Goal: Information Seeking & Learning: Learn about a topic

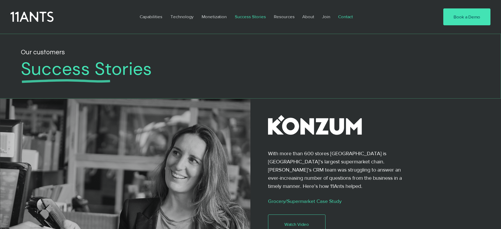
click at [345, 17] on p "Contact" at bounding box center [345, 17] width 20 height 12
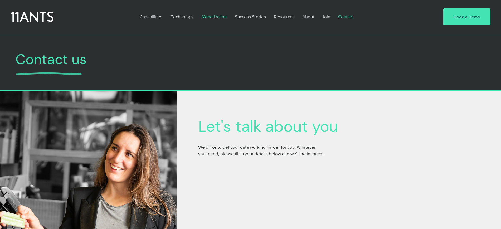
click at [212, 17] on p "Monetization" at bounding box center [214, 17] width 30 height 12
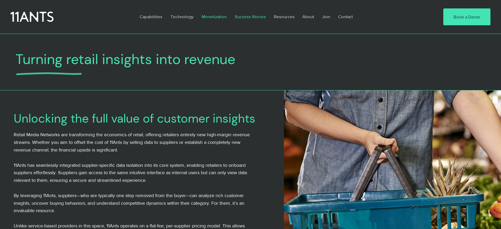
click at [245, 17] on p "Success Stories" at bounding box center [250, 17] width 36 height 12
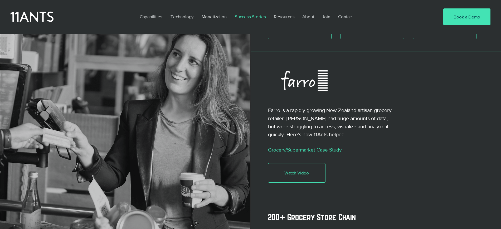
scroll to position [329, 0]
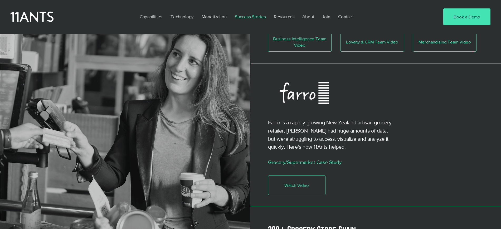
click at [304, 81] on icon at bounding box center [304, 93] width 76 height 35
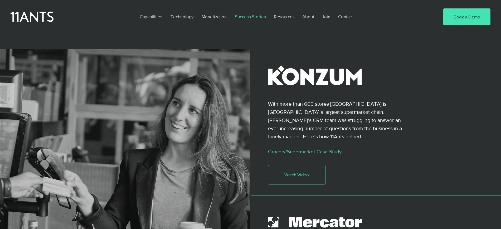
scroll to position [66, 0]
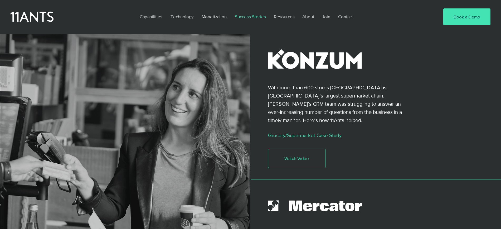
click at [286, 133] on link "Grocery/Supermarket Case Study" at bounding box center [305, 136] width 74 height 6
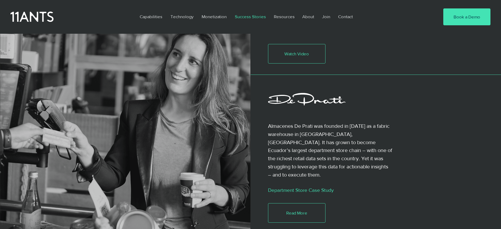
scroll to position [692, 0]
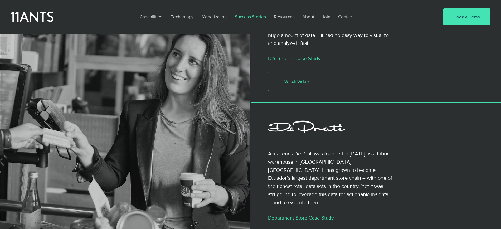
click at [284, 215] on link "Department Store Case Study" at bounding box center [301, 218] width 66 height 6
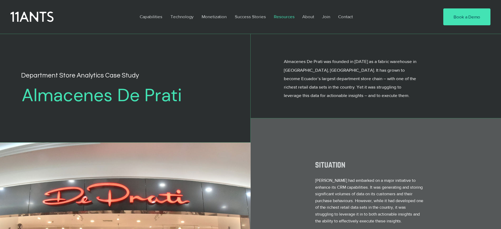
click at [282, 16] on p "Resources" at bounding box center [284, 17] width 26 height 12
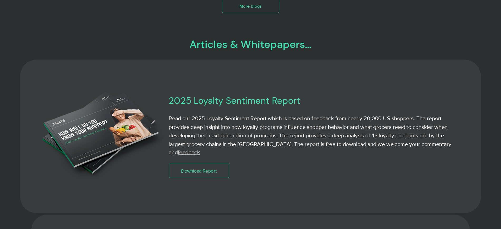
click at [199, 106] on h3 "2025 Loyalty Sentiment Report" at bounding box center [293, 101] width 248 height 12
click at [139, 125] on img at bounding box center [102, 136] width 124 height 97
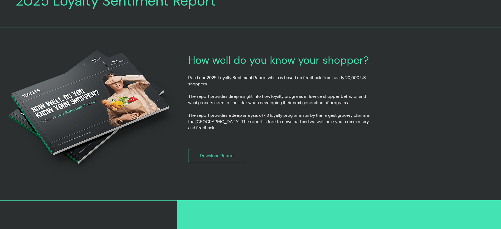
scroll to position [66, 0]
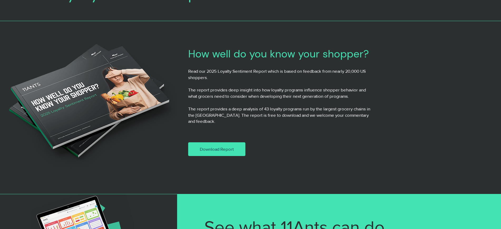
click at [201, 146] on span "Download Report" at bounding box center [217, 149] width 34 height 6
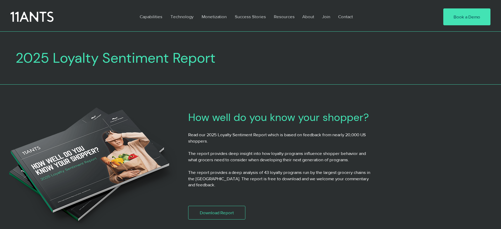
scroll to position [0, 0]
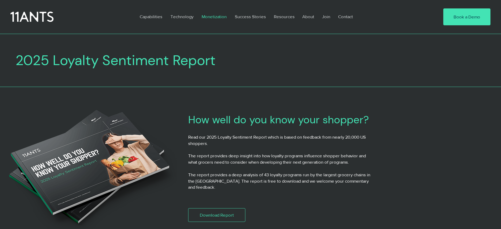
click at [212, 17] on p "Monetization" at bounding box center [214, 17] width 30 height 12
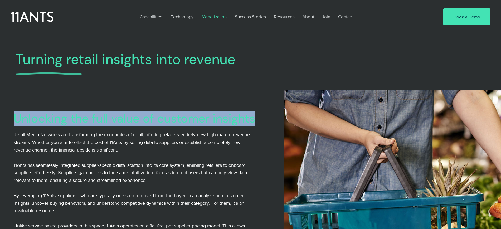
drag, startPoint x: 15, startPoint y: 121, endPoint x: 255, endPoint y: 123, distance: 239.2
click at [255, 123] on h2 "Unlocking the full value of customer insights" at bounding box center [139, 118] width 251 height 14
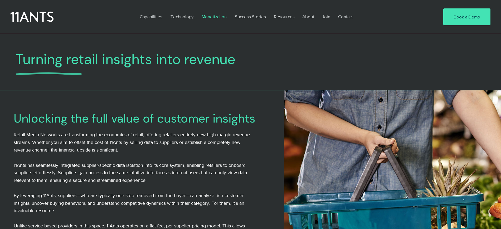
click at [80, 138] on p "Retail Media Networks are transforming the economics of retail, offering retail…" at bounding box center [135, 142] width 243 height 23
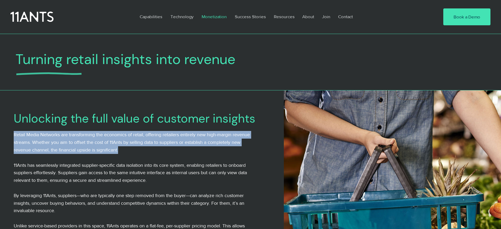
drag, startPoint x: 14, startPoint y: 136, endPoint x: 120, endPoint y: 148, distance: 106.9
click at [120, 148] on p "Retail Media Networks are transforming the economics of retail, offering retail…" at bounding box center [135, 142] width 243 height 23
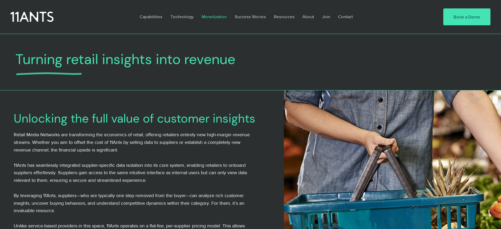
click at [108, 166] on span "11Ants has seamlessly integrated supplier-specific data isolation into its core…" at bounding box center [130, 173] width 233 height 21
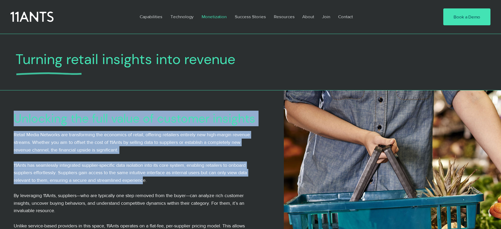
drag, startPoint x: 13, startPoint y: 164, endPoint x: 144, endPoint y: 179, distance: 132.6
click at [144, 179] on div "Unlocking the full value of customer insights Retail Media Networks are transfo…" at bounding box center [142, 206] width 284 height 232
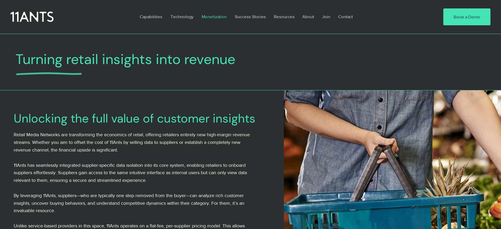
click at [145, 179] on span "11Ants has seamlessly integrated supplier-specific data isolation into its core…" at bounding box center [130, 173] width 233 height 21
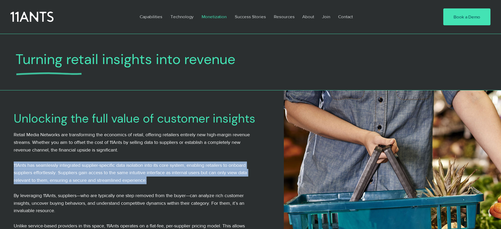
drag, startPoint x: 14, startPoint y: 165, endPoint x: 151, endPoint y: 182, distance: 138.0
click at [151, 182] on p "11Ants has seamlessly integrated supplier-specific data isolation into its core…" at bounding box center [135, 173] width 243 height 23
copy span "11Ants has seamlessly integrated supplier-specific data isolation into its core…"
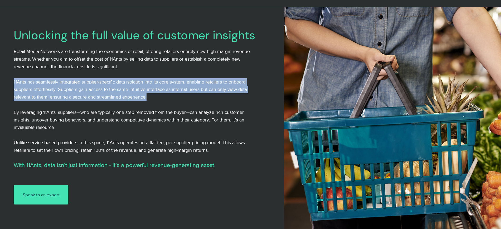
scroll to position [99, 0]
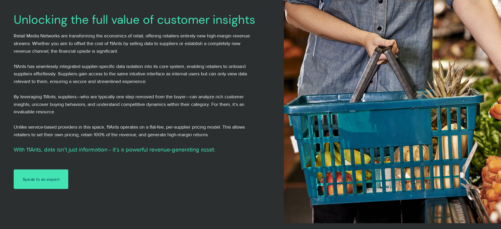
click at [209, 178] on div at bounding box center [139, 105] width 251 height 184
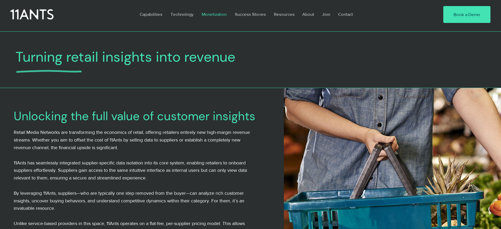
scroll to position [0, 0]
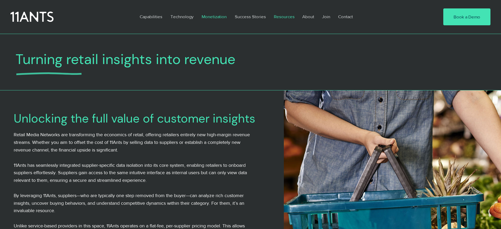
click at [289, 17] on p "Resources" at bounding box center [284, 17] width 26 height 12
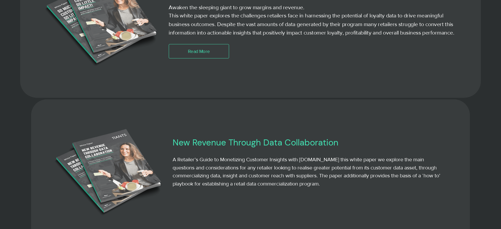
scroll to position [725, 0]
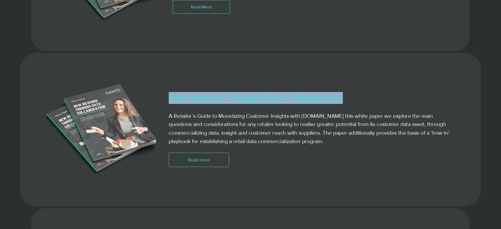
drag, startPoint x: 170, startPoint y: 106, endPoint x: 345, endPoint y: 104, distance: 174.7
click at [345, 104] on h3 "New Revenue Through Data Collaboration" at bounding box center [293, 98] width 248 height 12
copy h3 "New Revenue Through Data Collaboration"
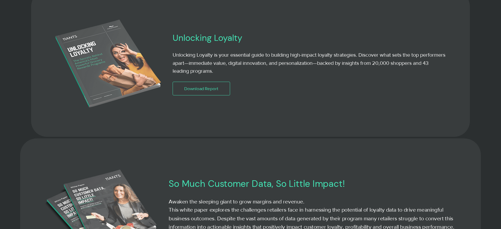
scroll to position [428, 0]
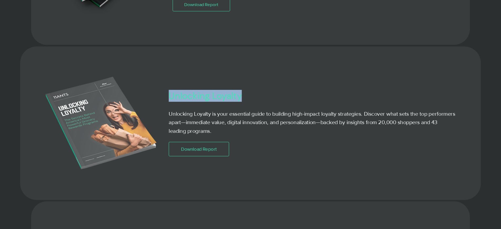
drag, startPoint x: 169, startPoint y: 99, endPoint x: 240, endPoint y: 102, distance: 71.7
click at [240, 102] on h3 "Unlocking Loyalty" at bounding box center [293, 96] width 248 height 12
copy h3 "Unlocking Loyalty"
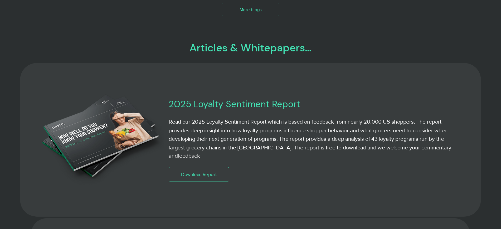
scroll to position [263, 0]
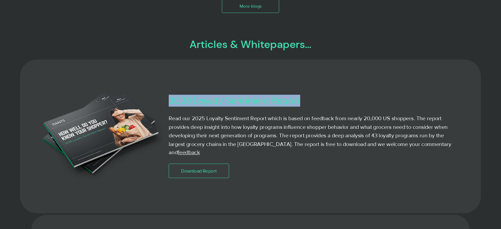
drag, startPoint x: 169, startPoint y: 107, endPoint x: 302, endPoint y: 111, distance: 132.9
click at [302, 106] on h3 "2025 Loyalty Sentiment Report" at bounding box center [293, 101] width 248 height 12
copy h3 "2025 Loyalty Sentiment Report"
